Goal: Submit feedback/report problem: Submit feedback/report problem

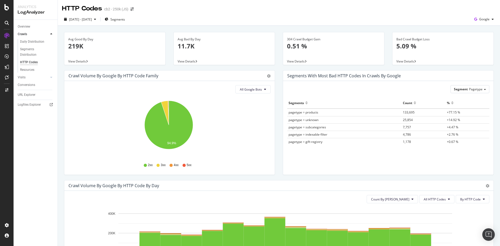
click at [83, 60] on span "View Details" at bounding box center [77, 61] width 18 height 4
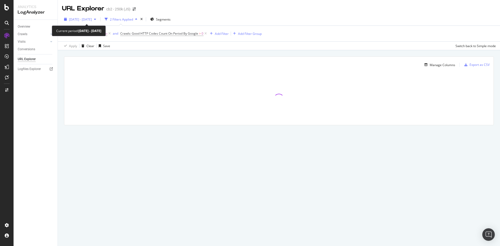
click at [92, 19] on span "[DATE] - [DATE]" at bounding box center [80, 19] width 23 height 4
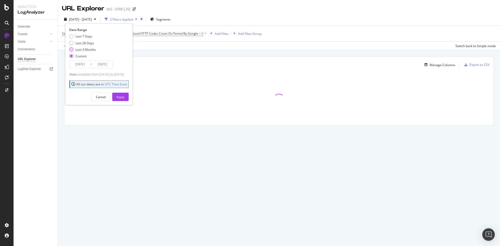
click at [92, 49] on div "Last 3 Months" at bounding box center [86, 49] width 20 height 4
type input "2025/06/09"
type input "2025/09/08"
click at [125, 97] on div "Apply" at bounding box center [120, 97] width 8 height 4
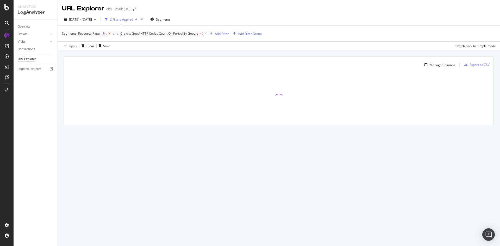
click at [109, 33] on icon at bounding box center [109, 33] width 4 height 5
click at [32, 59] on div "URL Explorer" at bounding box center [27, 59] width 18 height 5
click at [29, 27] on div "Overview" at bounding box center [24, 26] width 13 height 5
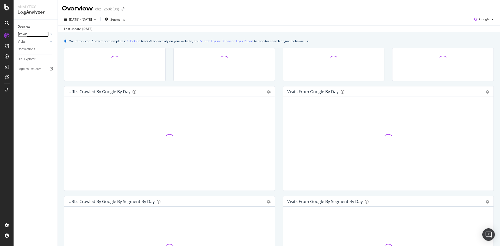
click at [25, 33] on div "Crawls" at bounding box center [23, 34] width 10 height 5
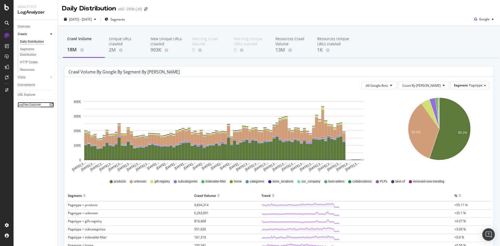
click at [29, 104] on div "Logfiles Explorer" at bounding box center [29, 104] width 23 height 5
click at [92, 20] on span "2025 Jun. 9th - Sep. 8th" at bounding box center [80, 19] width 23 height 4
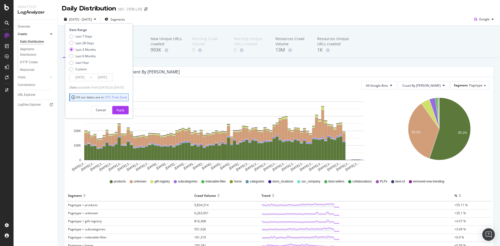
drag, startPoint x: 88, startPoint y: 43, endPoint x: 103, endPoint y: 63, distance: 24.9
click at [89, 43] on div "Last 28 Days" at bounding box center [85, 43] width 18 height 4
type input "2025/08/12"
click at [125, 113] on div "Apply" at bounding box center [120, 110] width 8 height 8
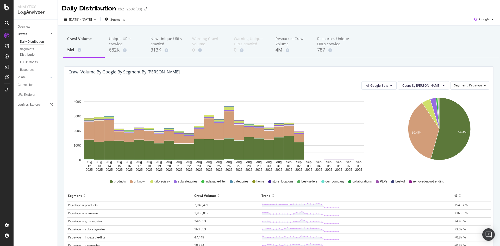
click at [126, 9] on div "cb2 - 250k (JS)" at bounding box center [130, 9] width 24 height 5
click at [4, 7] on div at bounding box center [7, 7] width 13 height 6
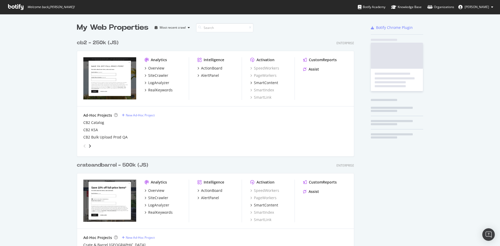
scroll to position [546, 278]
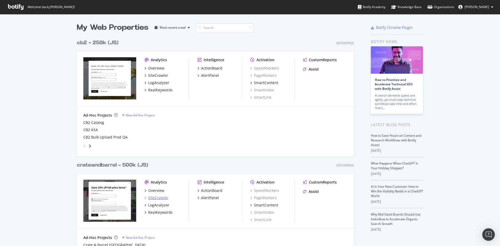
click at [160, 199] on div "SiteCrawler" at bounding box center [158, 197] width 20 height 5
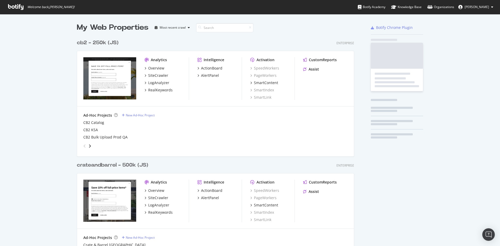
scroll to position [242, 492]
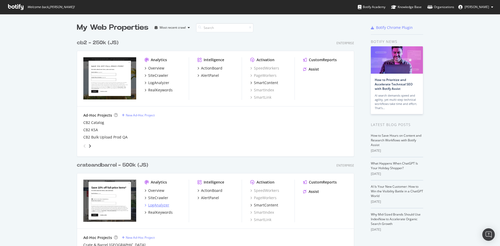
click at [156, 206] on div "LogAnalyzer" at bounding box center [158, 205] width 21 height 5
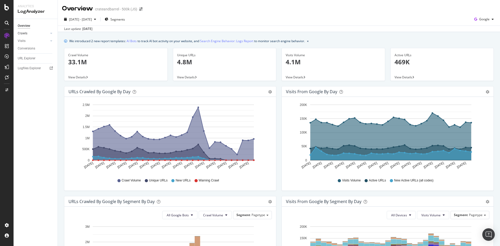
click at [31, 31] on link "Crawls" at bounding box center [33, 33] width 31 height 5
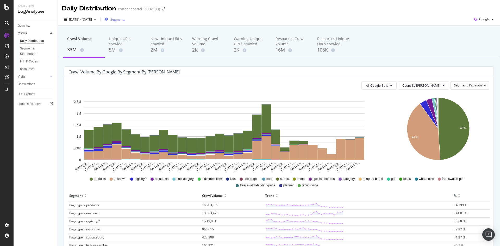
click at [125, 21] on span "Segments" at bounding box center [117, 19] width 15 height 4
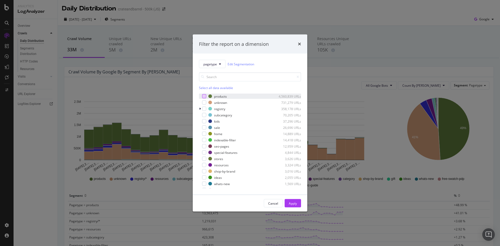
click at [206, 96] on div "modal" at bounding box center [204, 96] width 4 height 4
click at [298, 204] on button "Apply" at bounding box center [293, 203] width 16 height 8
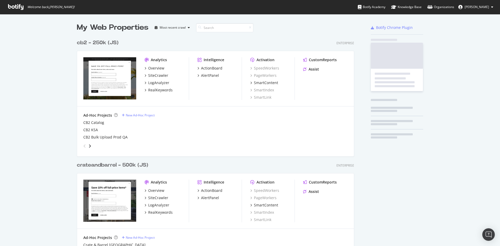
scroll to position [242, 492]
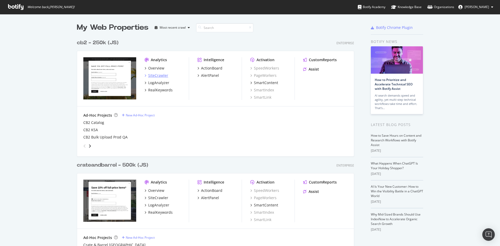
click at [166, 75] on div "SiteCrawler" at bounding box center [158, 75] width 20 height 5
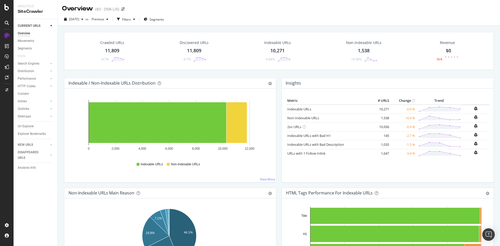
click at [126, 168] on div "Indexable URLs Non-Indexable URLs" at bounding box center [170, 165] width 198 height 12
click at [36, 68] on div "LogAnalyzer" at bounding box center [29, 67] width 20 height 5
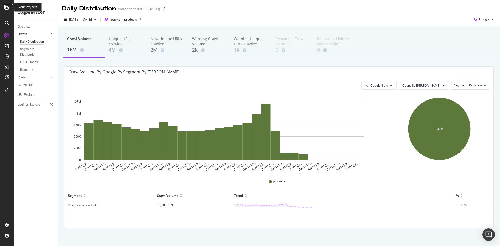
click at [8, 8] on icon at bounding box center [6, 7] width 5 height 6
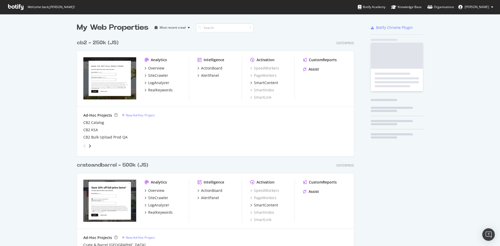
scroll to position [242, 492]
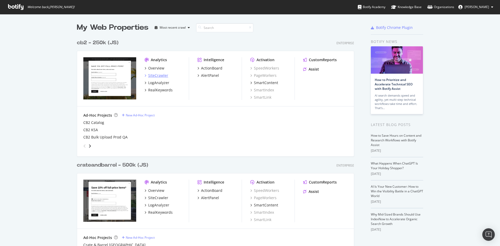
click at [151, 77] on div "SiteCrawler" at bounding box center [158, 75] width 20 height 5
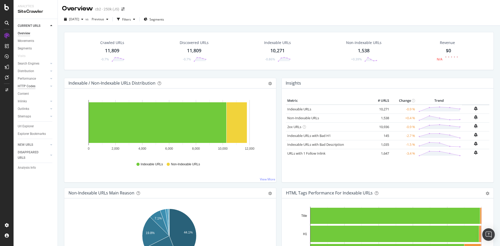
click at [34, 87] on div "HTTP Codes" at bounding box center [27, 86] width 18 height 5
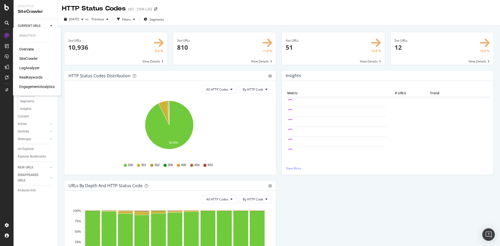
click at [31, 68] on div "LogAnalyzer" at bounding box center [29, 67] width 20 height 5
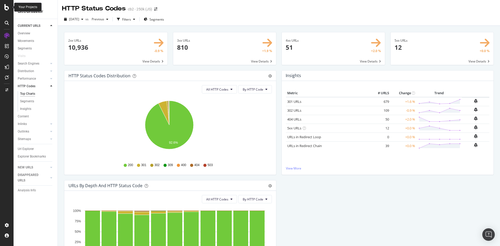
click at [4, 6] on icon at bounding box center [6, 7] width 5 height 6
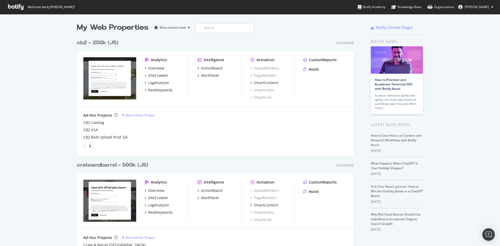
scroll to position [242, 492]
click at [162, 198] on div "SiteCrawler" at bounding box center [158, 197] width 20 height 5
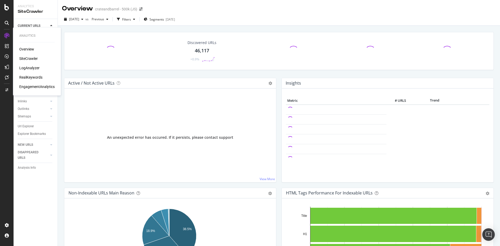
click at [29, 66] on div "LogAnalyzer" at bounding box center [29, 67] width 20 height 5
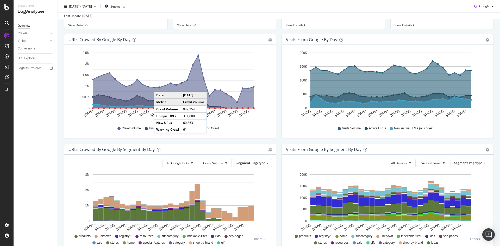
scroll to position [26, 0]
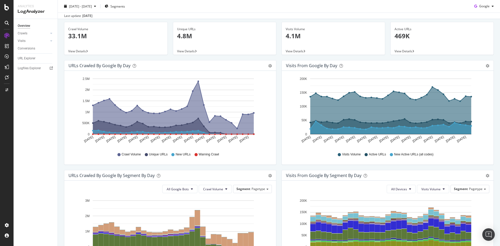
click at [85, 38] on p "33.1M" at bounding box center [115, 36] width 95 height 9
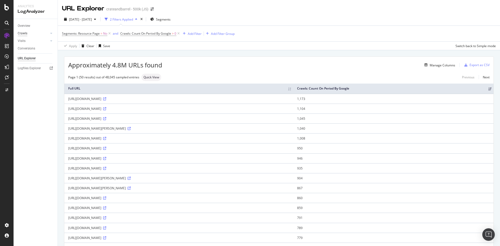
click at [26, 35] on div "Crawls" at bounding box center [23, 33] width 10 height 5
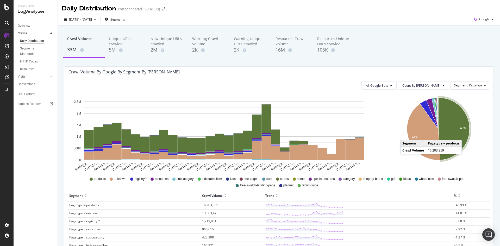
click at [463, 135] on icon "A chart." at bounding box center [454, 129] width 31 height 63
click at [125, 20] on span "Segments" at bounding box center [117, 19] width 15 height 4
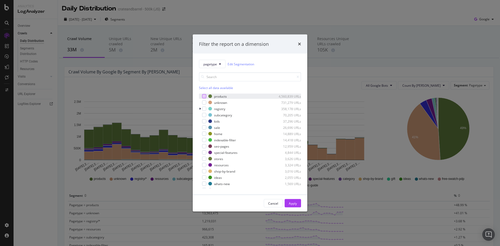
click at [203, 98] on div "modal" at bounding box center [204, 96] width 4 height 4
click at [297, 206] on button "Apply" at bounding box center [293, 203] width 16 height 8
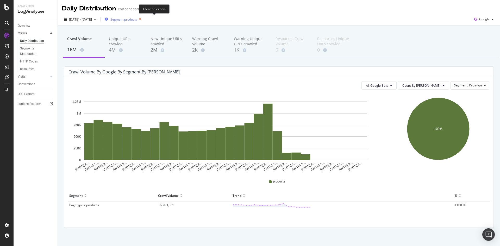
click at [144, 20] on icon "button" at bounding box center [140, 19] width 7 height 7
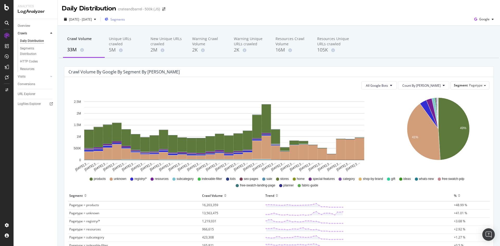
click at [36, 42] on div "Daily Distribution" at bounding box center [32, 40] width 24 height 5
click at [27, 25] on div "Overview" at bounding box center [24, 25] width 13 height 5
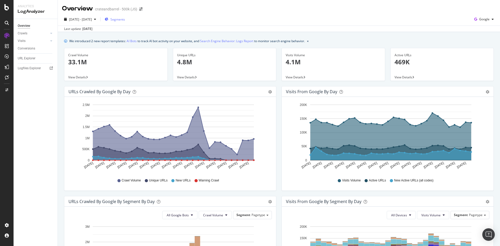
click at [125, 18] on span "Segments" at bounding box center [117, 19] width 15 height 4
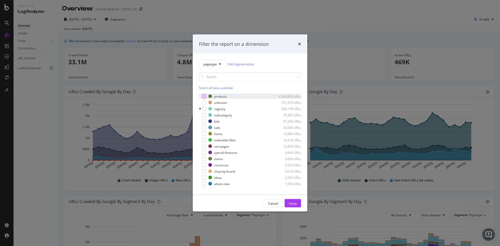
click at [206, 95] on div "modal" at bounding box center [204, 96] width 4 height 4
click at [205, 110] on div "modal" at bounding box center [204, 109] width 4 height 4
click at [206, 183] on div "modal" at bounding box center [204, 184] width 4 height 4
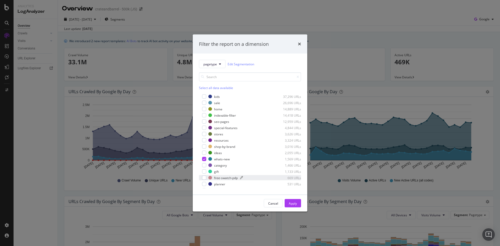
scroll to position [35, 0]
drag, startPoint x: 204, startPoint y: 184, endPoint x: 205, endPoint y: 181, distance: 3.2
click at [204, 184] on div "modal" at bounding box center [204, 186] width 4 height 4
click at [205, 180] on div "modal" at bounding box center [204, 180] width 4 height 4
click at [206, 172] on div "modal" at bounding box center [204, 173] width 4 height 4
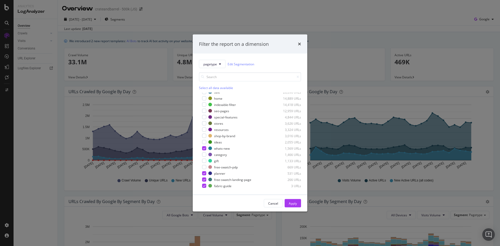
click at [204, 164] on div "products 4,560,839 URLs unknown 731,279 URLs registry 358,178 URLs subcategory …" at bounding box center [250, 141] width 102 height 96
click at [204, 161] on div "modal" at bounding box center [204, 161] width 4 height 4
click at [204, 168] on div "modal" at bounding box center [204, 167] width 4 height 4
click at [206, 154] on div "modal" at bounding box center [204, 155] width 4 height 4
click at [205, 141] on div "modal" at bounding box center [204, 142] width 4 height 4
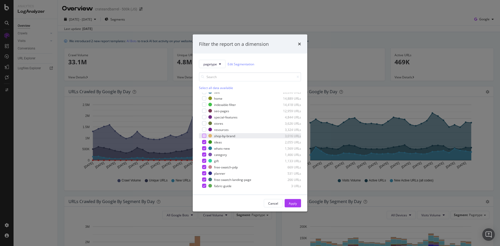
click at [206, 135] on div "modal" at bounding box center [204, 136] width 4 height 4
click at [205, 128] on div "modal" at bounding box center [204, 130] width 4 height 4
click at [204, 123] on div "modal" at bounding box center [204, 123] width 4 height 4
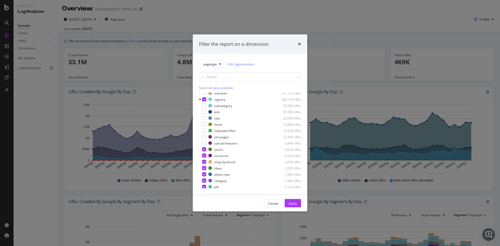
click at [206, 143] on div "modal" at bounding box center [204, 143] width 4 height 4
click at [206, 138] on div "modal" at bounding box center [204, 137] width 4 height 4
click at [204, 131] on div "modal" at bounding box center [204, 131] width 4 height 4
click at [203, 127] on div "home 14,889 URLs" at bounding box center [250, 124] width 102 height 5
click at [203, 119] on div "modal" at bounding box center [204, 118] width 4 height 4
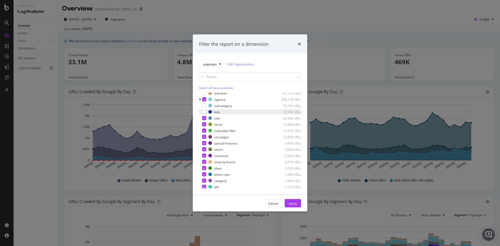
click at [203, 114] on div "kids 37,296 URLs" at bounding box center [250, 111] width 102 height 5
click at [203, 107] on div "modal" at bounding box center [204, 106] width 4 height 4
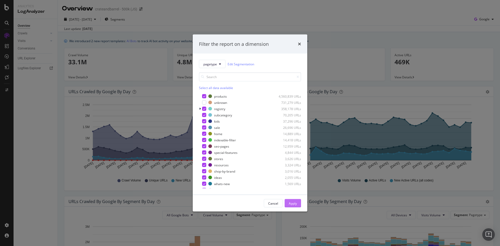
click at [296, 203] on div "Apply" at bounding box center [293, 203] width 8 height 4
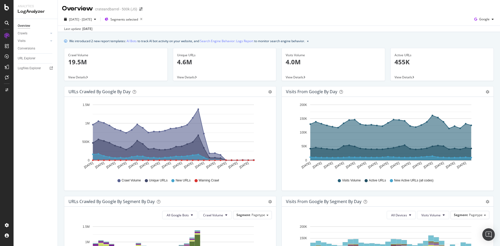
click at [91, 92] on div "URLs Crawled by Google by day" at bounding box center [100, 91] width 62 height 5
click at [90, 92] on div "URLs Crawled by Google by day" at bounding box center [100, 91] width 62 height 5
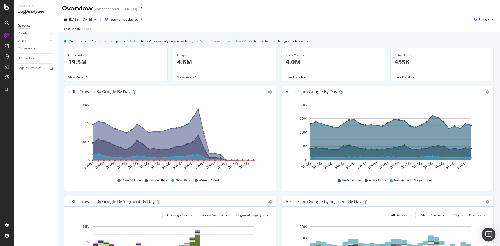
click at [485, 238] on div "Open Intercom Messenger" at bounding box center [489, 235] width 14 height 14
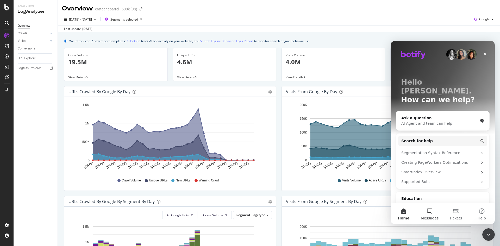
click at [429, 217] on span "Messages" at bounding box center [430, 219] width 18 height 4
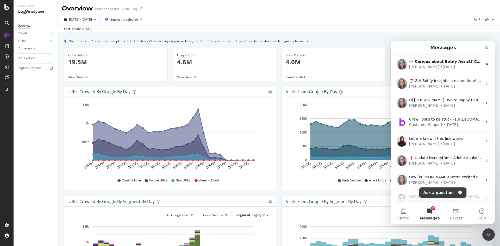
click at [444, 196] on button "Ask a question" at bounding box center [442, 193] width 47 height 10
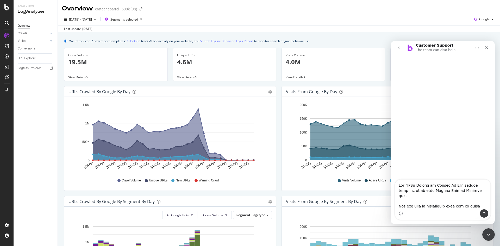
scroll to position [446, 0]
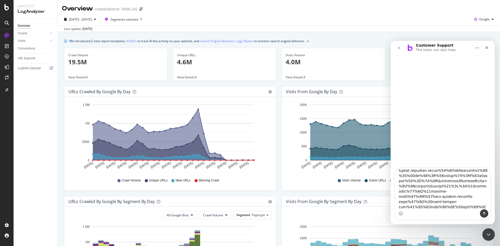
type textarea "Our "URLs Crawled by Google By Day" report does not align with Google Search Co…"
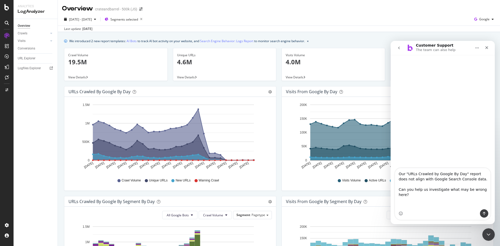
scroll to position [0, 0]
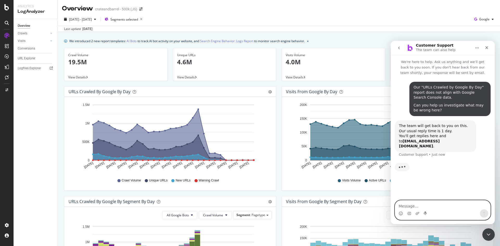
drag, startPoint x: 407, startPoint y: 207, endPoint x: 415, endPoint y: 205, distance: 8.1
click at [407, 207] on textarea "Message…" at bounding box center [442, 205] width 95 height 9
click at [423, 168] on div "Typing" at bounding box center [443, 170] width 96 height 20
click at [411, 208] on textarea "Message…" at bounding box center [442, 205] width 95 height 9
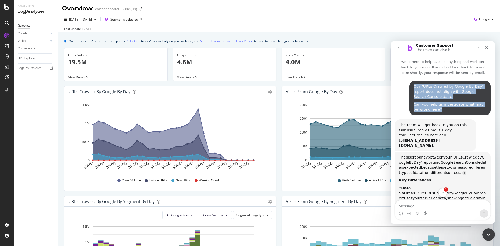
drag, startPoint x: 427, startPoint y: 105, endPoint x: 407, endPoint y: 87, distance: 26.9
click at [410, 87] on div "Our "URLs Crawled by Google By Day" report does not align with Google Search Co…" at bounding box center [450, 98] width 81 height 34
copy div "Our "URLs Crawled by Google By Day" report does not align with Google Search Co…"
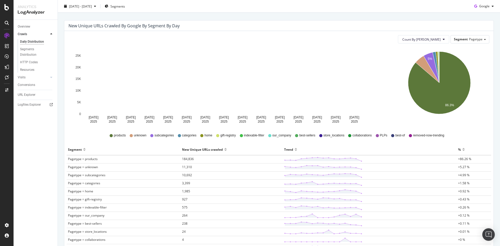
scroll to position [110, 0]
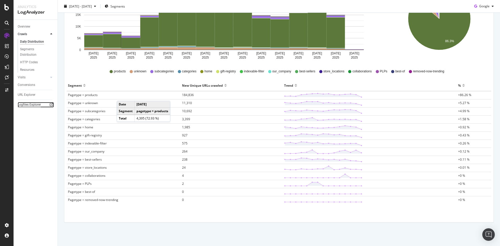
click at [26, 106] on div "Logfiles Explorer" at bounding box center [29, 104] width 23 height 5
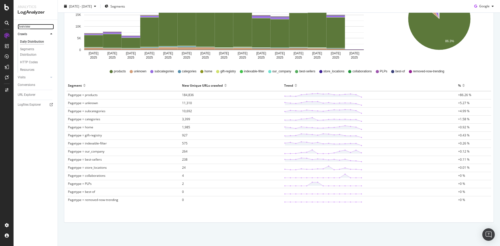
click at [27, 27] on div "Overview" at bounding box center [24, 26] width 13 height 5
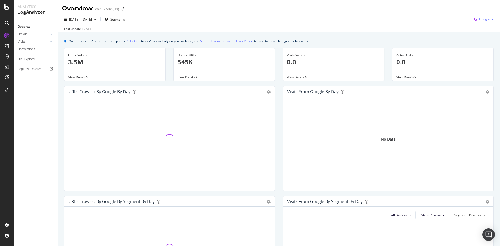
click at [492, 20] on icon "button" at bounding box center [493, 19] width 2 height 3
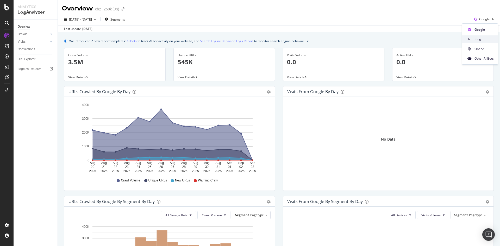
click at [482, 39] on span "Bing" at bounding box center [484, 39] width 19 height 5
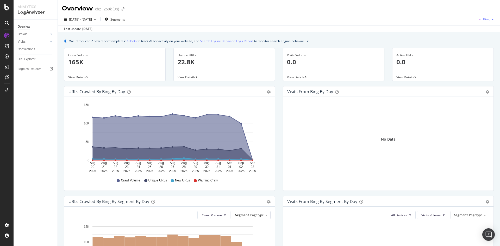
click at [492, 19] on icon "button" at bounding box center [493, 19] width 2 height 3
click at [485, 47] on span "OpenAI" at bounding box center [484, 49] width 19 height 5
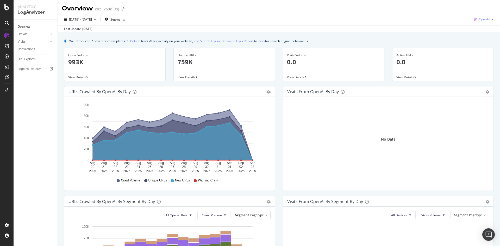
click at [492, 19] on icon "button" at bounding box center [493, 19] width 2 height 3
click at [480, 57] on span "Other AI Bots" at bounding box center [483, 58] width 19 height 5
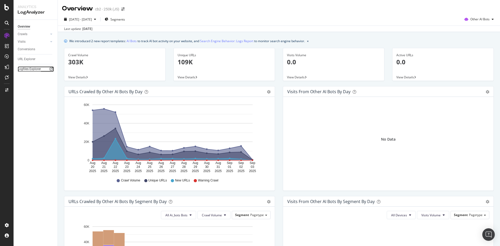
click at [33, 68] on div "Logfiles Explorer" at bounding box center [29, 68] width 23 height 5
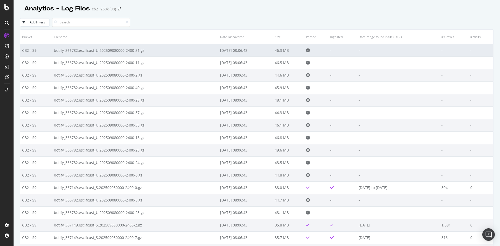
click at [136, 51] on td "botify_366782.esclfcust_U.202509080000-2400-31.gz" at bounding box center [135, 50] width 166 height 13
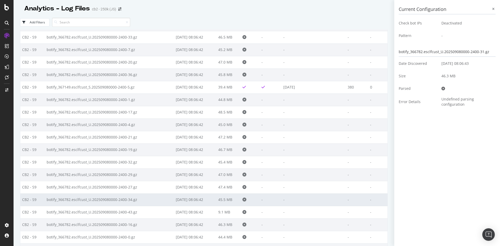
scroll to position [365, 0]
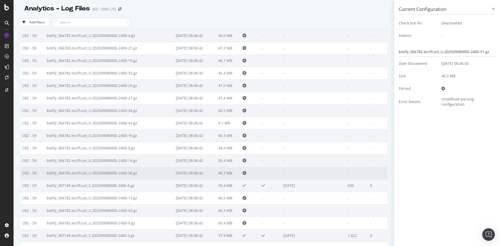
click at [67, 171] on td "botify_366782.esclfcust_U.202509080000-2400-30.gz" at bounding box center [109, 173] width 129 height 13
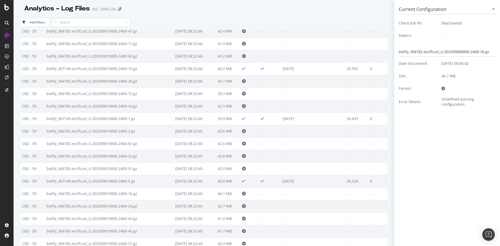
scroll to position [6006, 0]
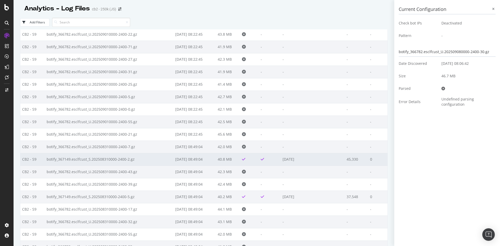
click at [80, 158] on td "botify_367149.esclfcust_S.202508310000-2400-2.gz" at bounding box center [109, 159] width 129 height 13
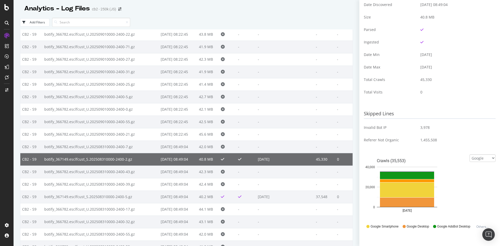
scroll to position [78, 0]
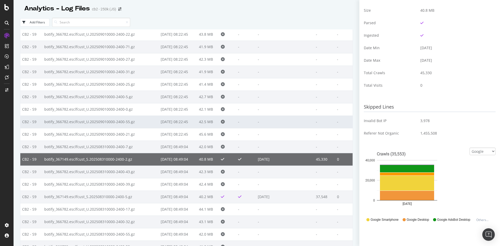
click at [113, 126] on td "botify_366782.esclfcust_U.202509010000-2400-55.gz" at bounding box center [100, 122] width 116 height 13
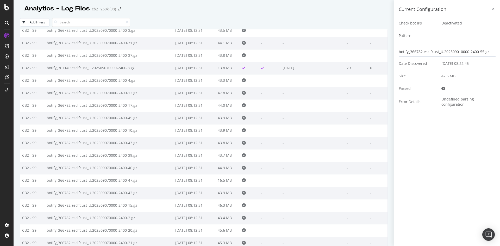
scroll to position [0, 0]
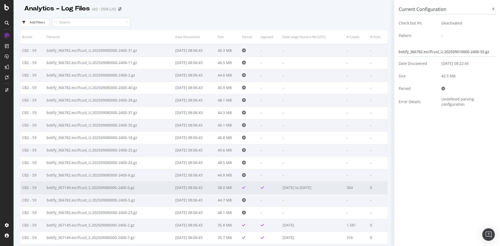
click at [82, 190] on td "botify_367149.esclfcust_S.202509080000-2400-0.gz" at bounding box center [109, 188] width 129 height 13
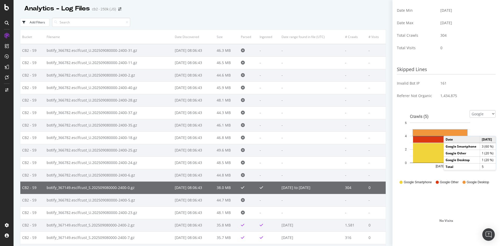
scroll to position [130, 0]
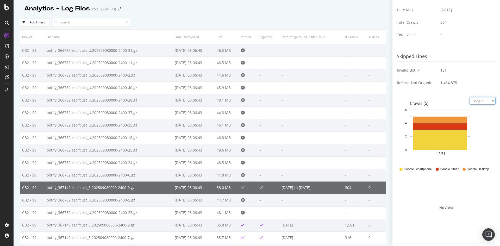
click at [481, 101] on select "Google Bing OpenAI Other AI Bots" at bounding box center [483, 101] width 26 height 8
click at [470, 98] on select "Google Bing OpenAI Other AI Bots" at bounding box center [483, 101] width 26 height 8
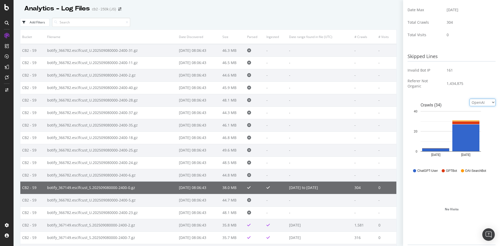
click at [475, 101] on select "Google Bing OpenAI Other AI Bots" at bounding box center [483, 103] width 26 height 8
select select "ai_bots"
click at [470, 99] on select "Google Bing OpenAI Other AI Bots" at bounding box center [483, 103] width 26 height 8
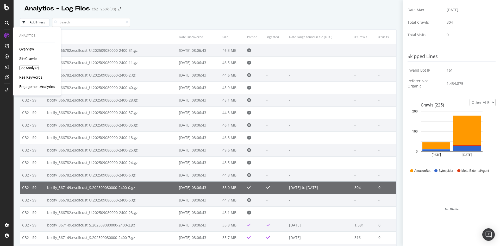
click at [29, 67] on div "LogAnalyzer" at bounding box center [29, 67] width 20 height 5
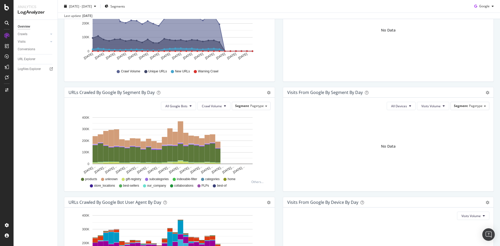
scroll to position [104, 0]
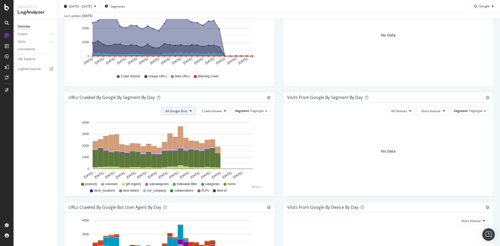
click at [182, 112] on span "All Google Bots" at bounding box center [176, 111] width 22 height 4
click at [213, 113] on button "Crawl Volume" at bounding box center [213, 111] width 33 height 8
click at [170, 112] on span "All Google Bots" at bounding box center [176, 111] width 22 height 4
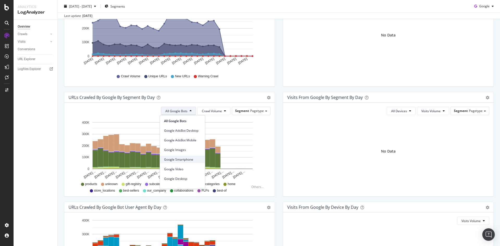
scroll to position [0, 0]
click at [185, 151] on span "Google Images" at bounding box center [182, 150] width 37 height 5
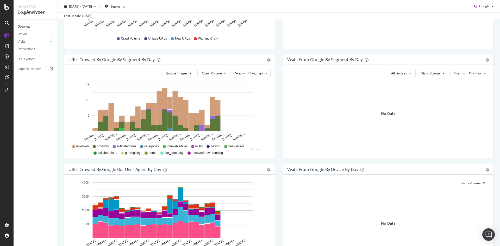
scroll to position [136, 0]
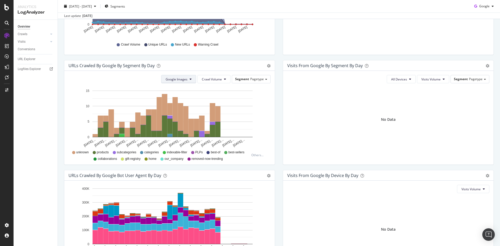
click at [190, 81] on icon at bounding box center [191, 79] width 2 height 3
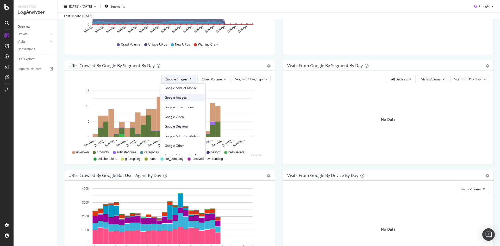
scroll to position [0, 0]
click at [188, 90] on span "All Google Bots" at bounding box center [183, 89] width 37 height 5
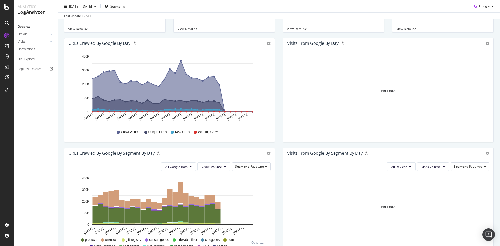
scroll to position [6, 0]
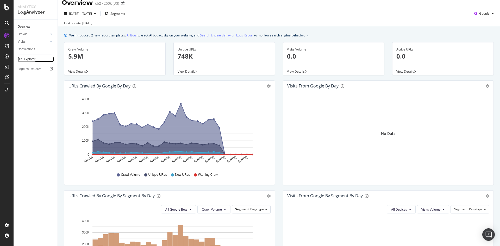
click at [33, 61] on div "URL Explorer" at bounding box center [27, 59] width 18 height 5
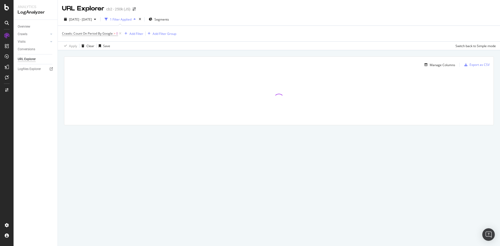
click at [33, 66] on div "Logfiles Explorer" at bounding box center [38, 69] width 40 height 8
click at [33, 67] on div "Logfiles Explorer" at bounding box center [29, 68] width 23 height 5
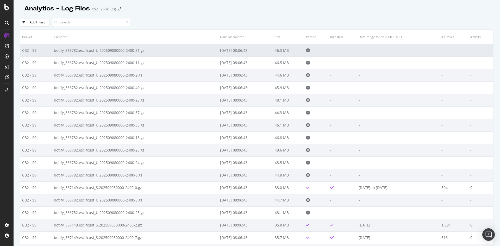
click at [309, 50] on icon at bounding box center [308, 50] width 4 height 4
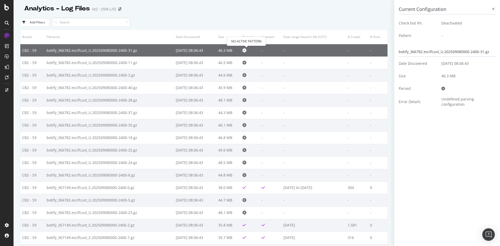
click at [246, 51] on icon at bounding box center [245, 50] width 4 height 4
click at [119, 8] on icon "arrow-right-arrow-left" at bounding box center [119, 9] width 3 height 4
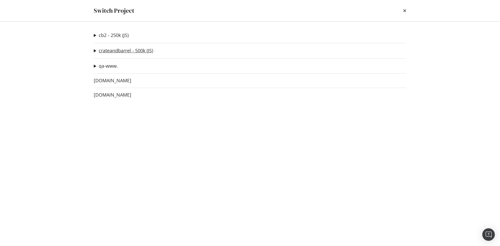
click at [123, 50] on link "crateandbarrel - 500k (JS)" at bounding box center [126, 50] width 54 height 5
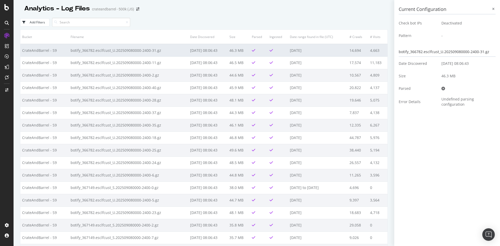
click at [134, 54] on td "botify_366782.esclfcust_U.202509080000-2400-31.gz" at bounding box center [129, 50] width 120 height 13
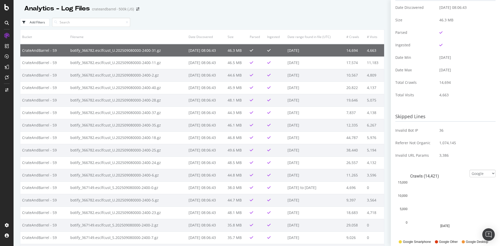
scroll to position [166, 0]
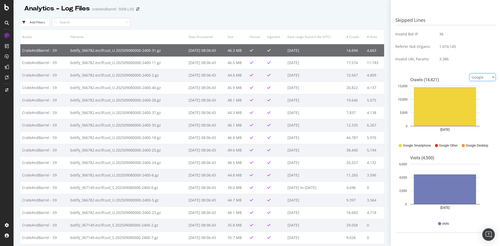
click at [480, 75] on select "Google Bing OpenAI Other AI Bots" at bounding box center [483, 77] width 26 height 8
select select "openai"
click at [470, 73] on select "Google Bing OpenAI Other AI Bots" at bounding box center [483, 77] width 26 height 8
